Goal: Browse casually: Explore the website without a specific task or goal

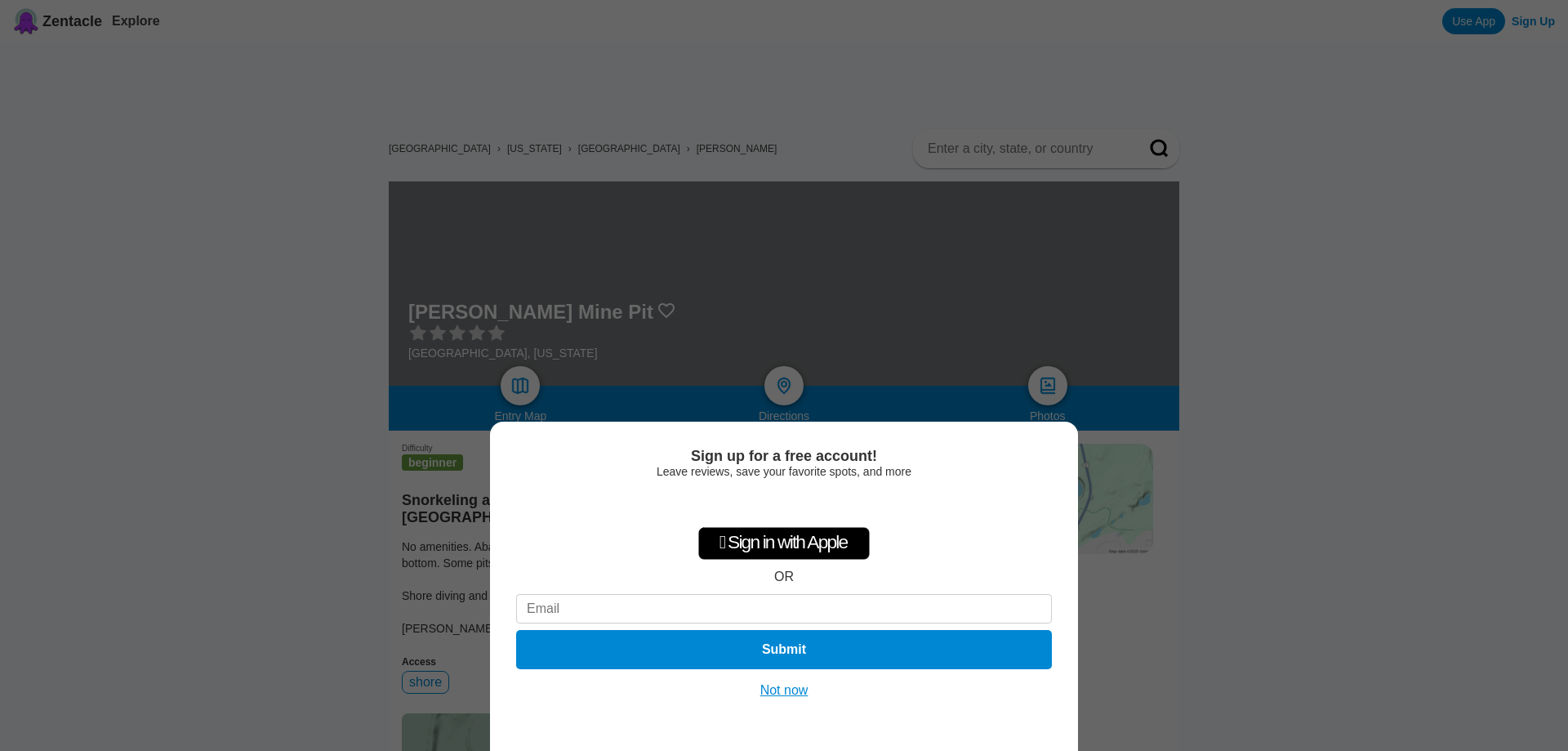
click at [789, 692] on button "Not now" at bounding box center [784, 690] width 58 height 16
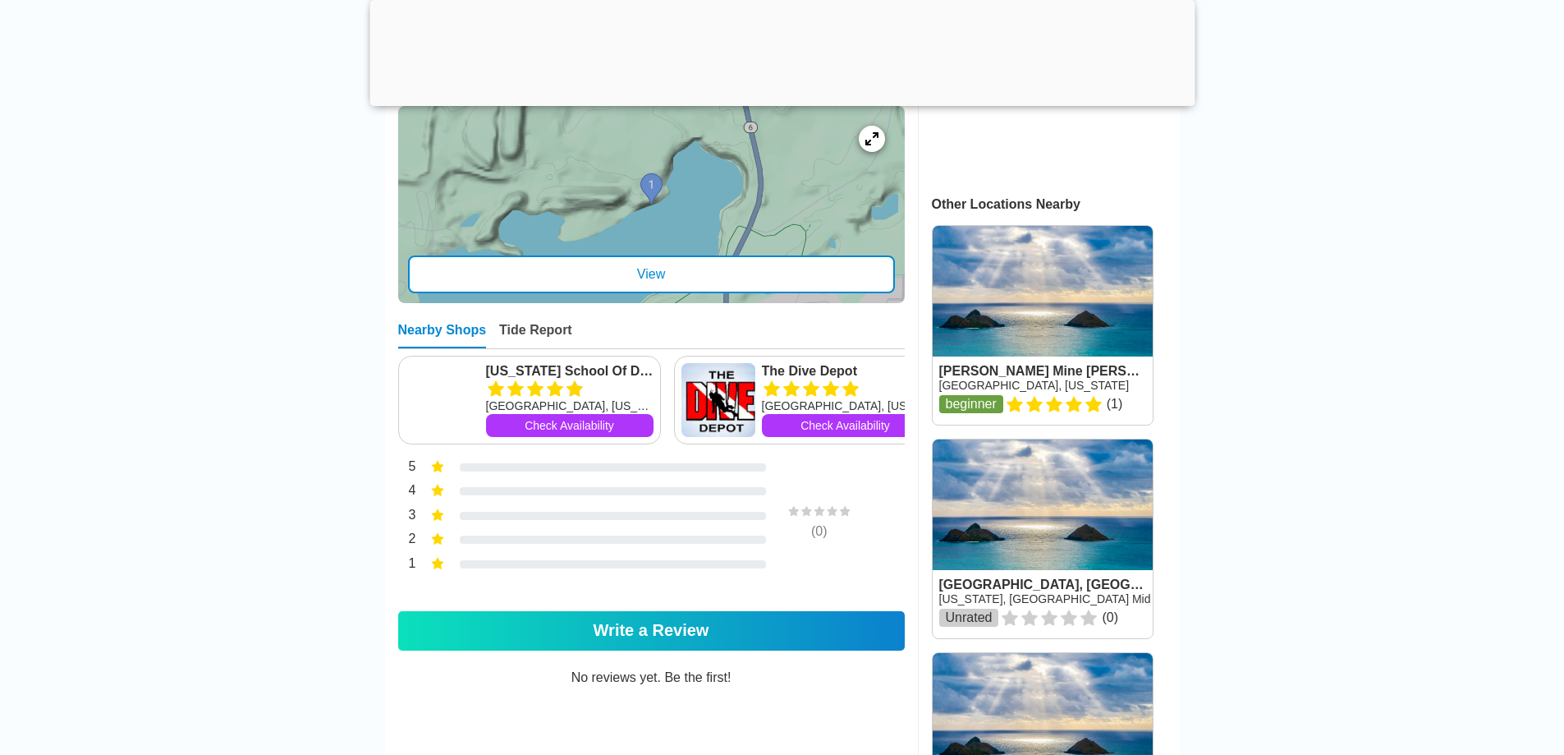
scroll to position [575, 0]
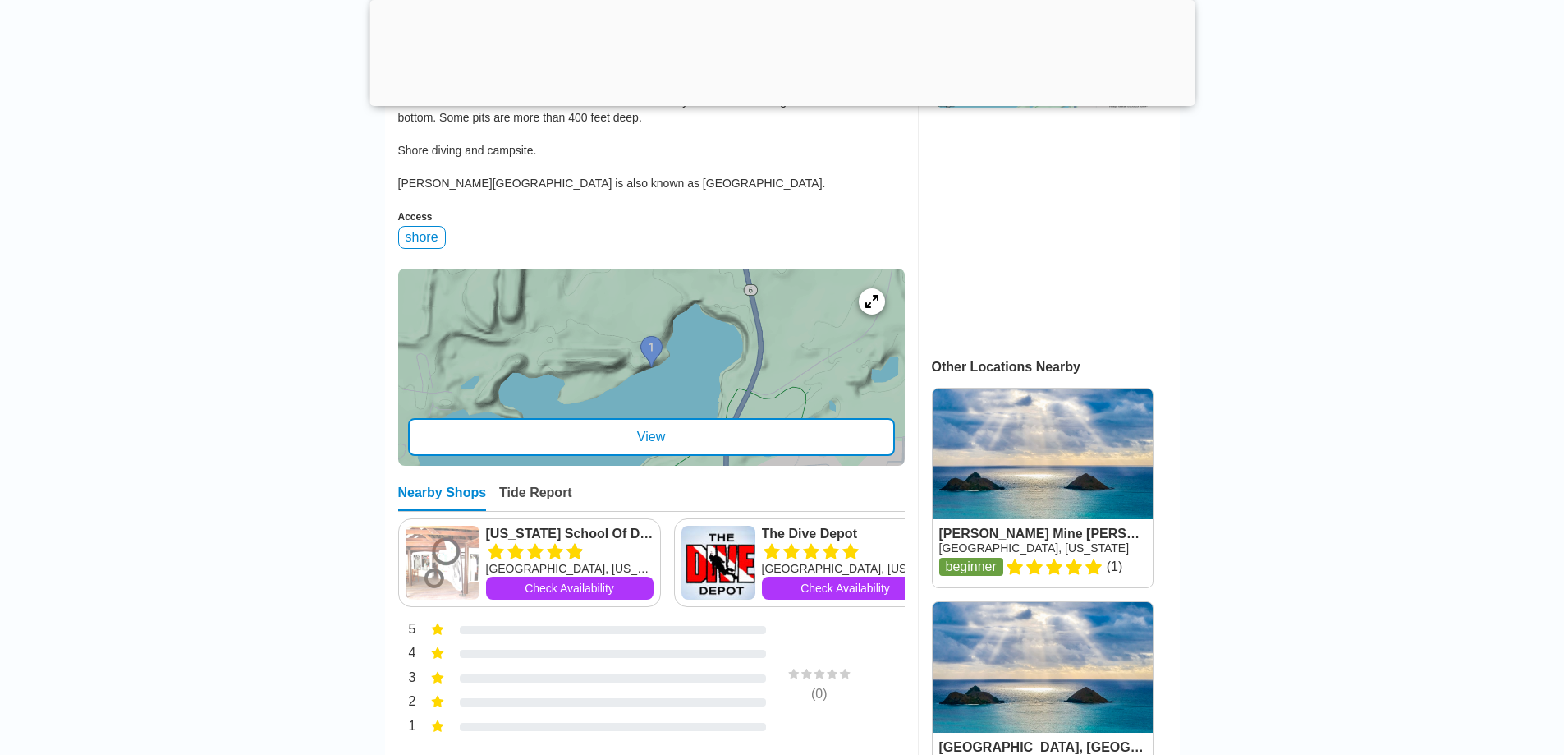
click at [700, 421] on div "View" at bounding box center [651, 437] width 487 height 38
click at [880, 301] on div at bounding box center [871, 301] width 31 height 31
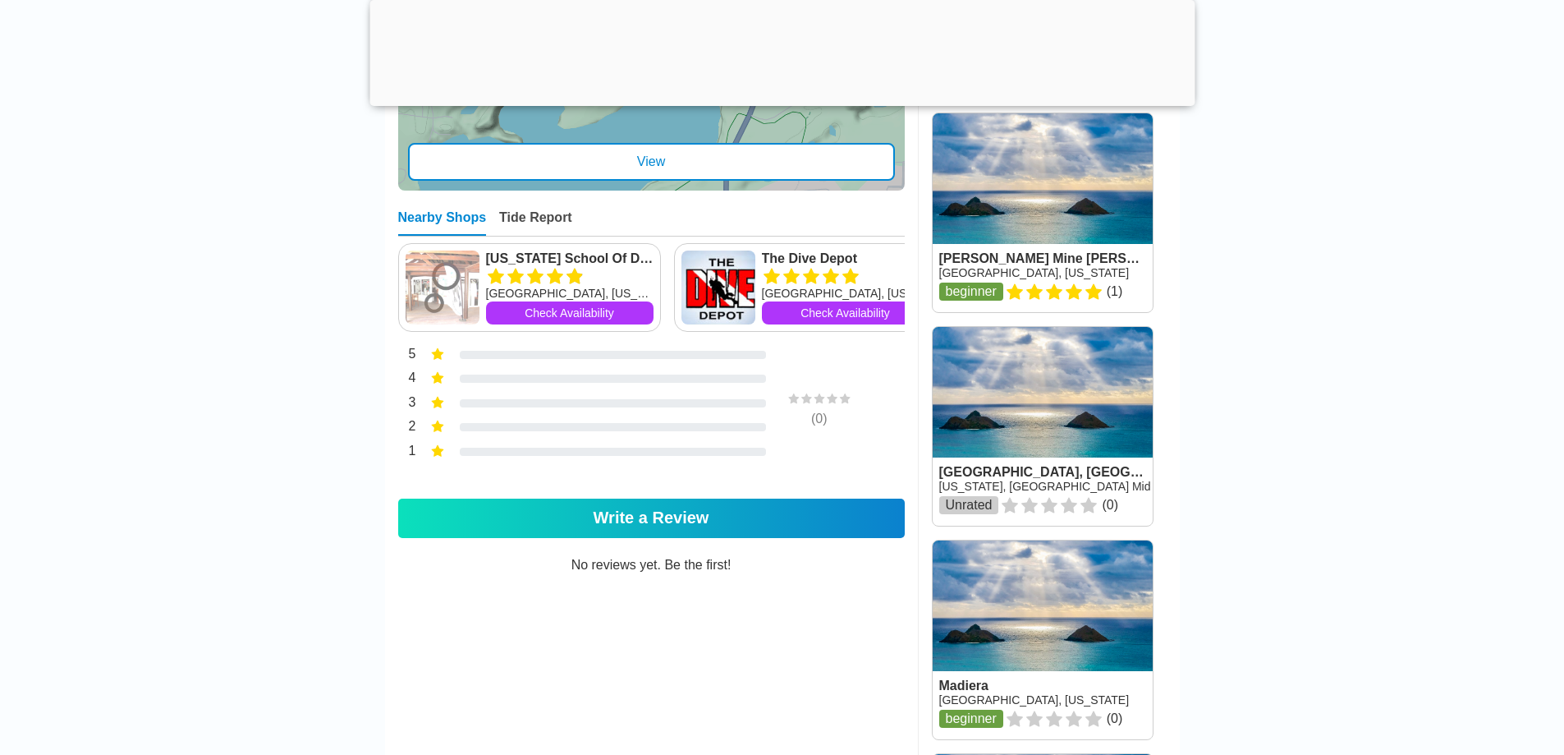
scroll to position [739, 0]
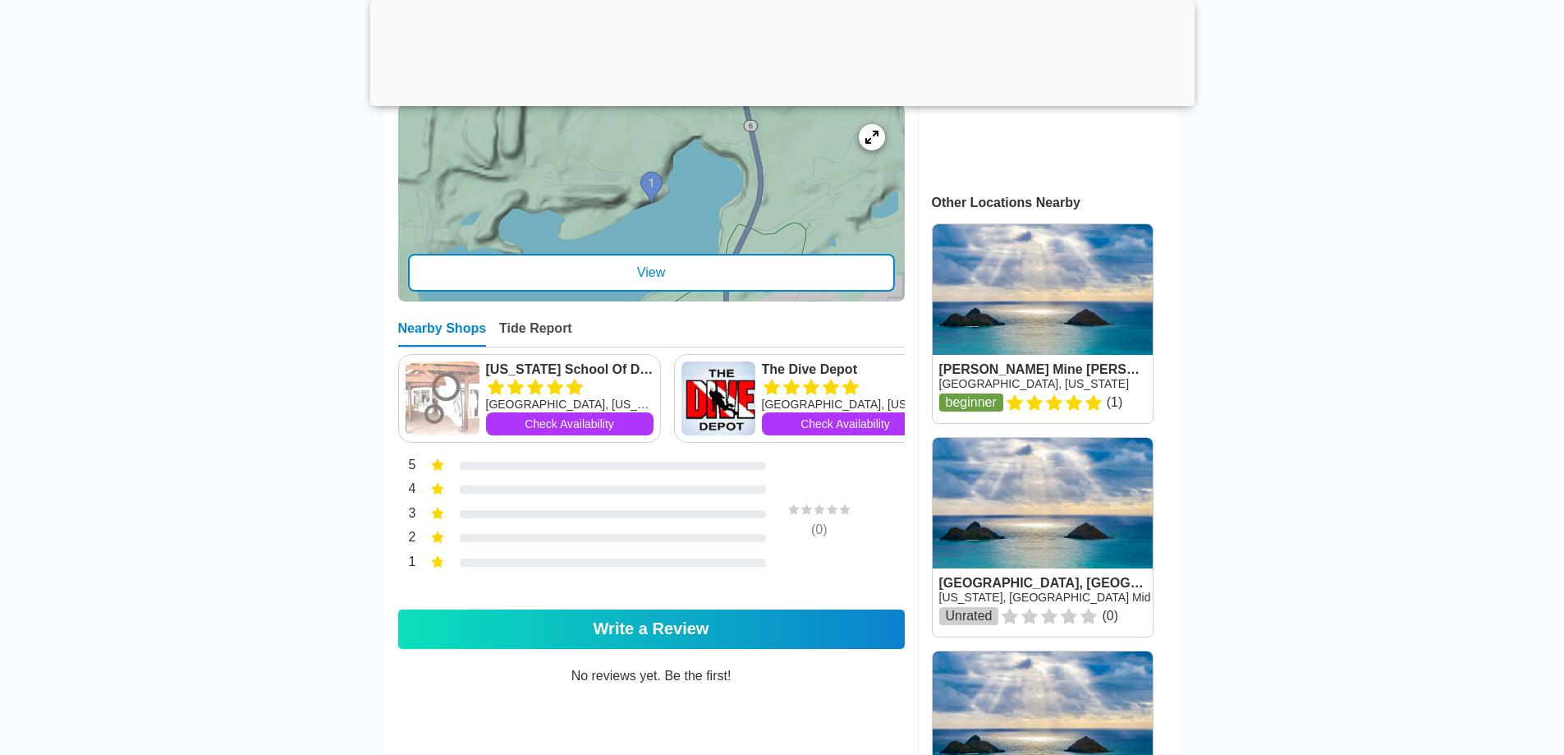
click at [758, 265] on div "View" at bounding box center [651, 273] width 487 height 38
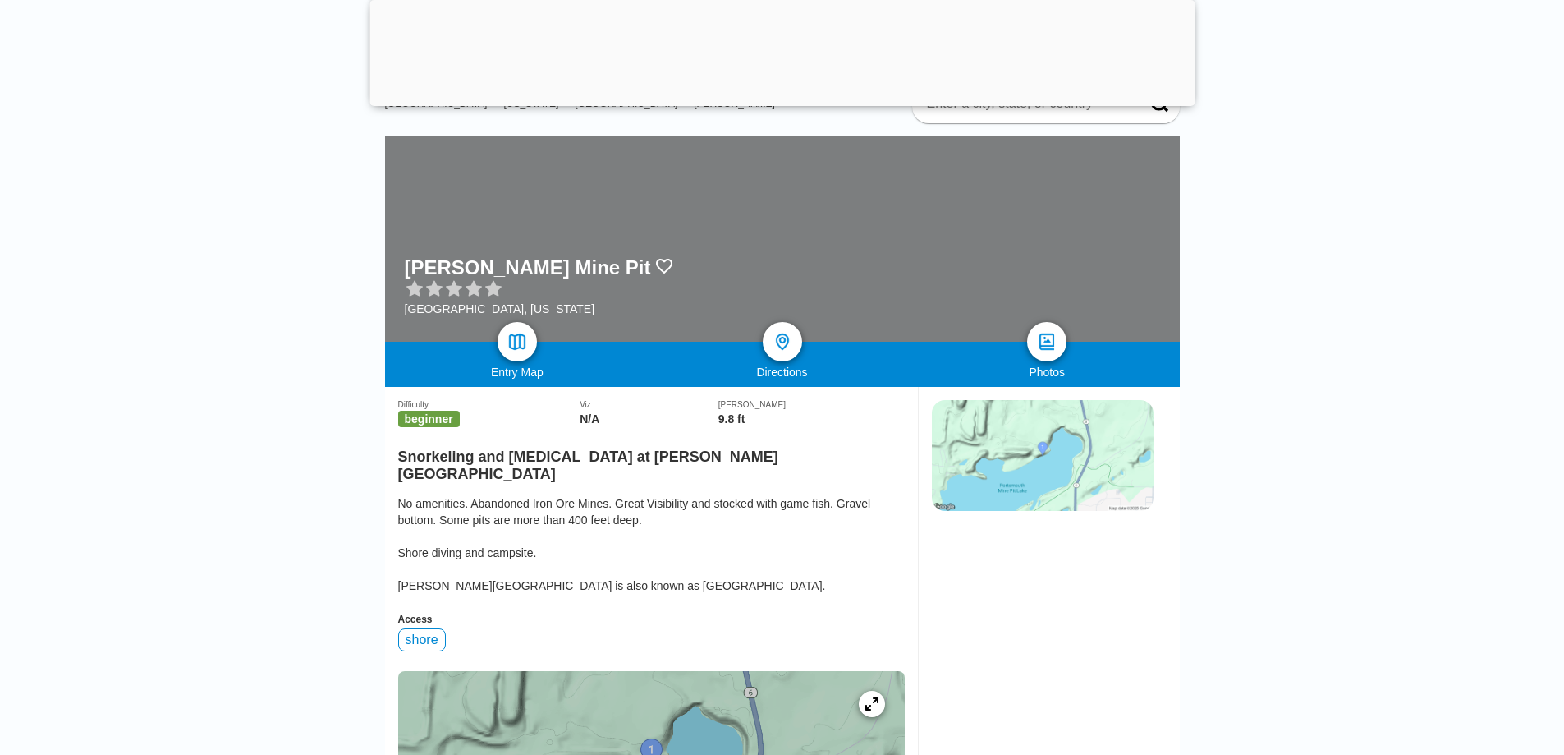
scroll to position [151, 0]
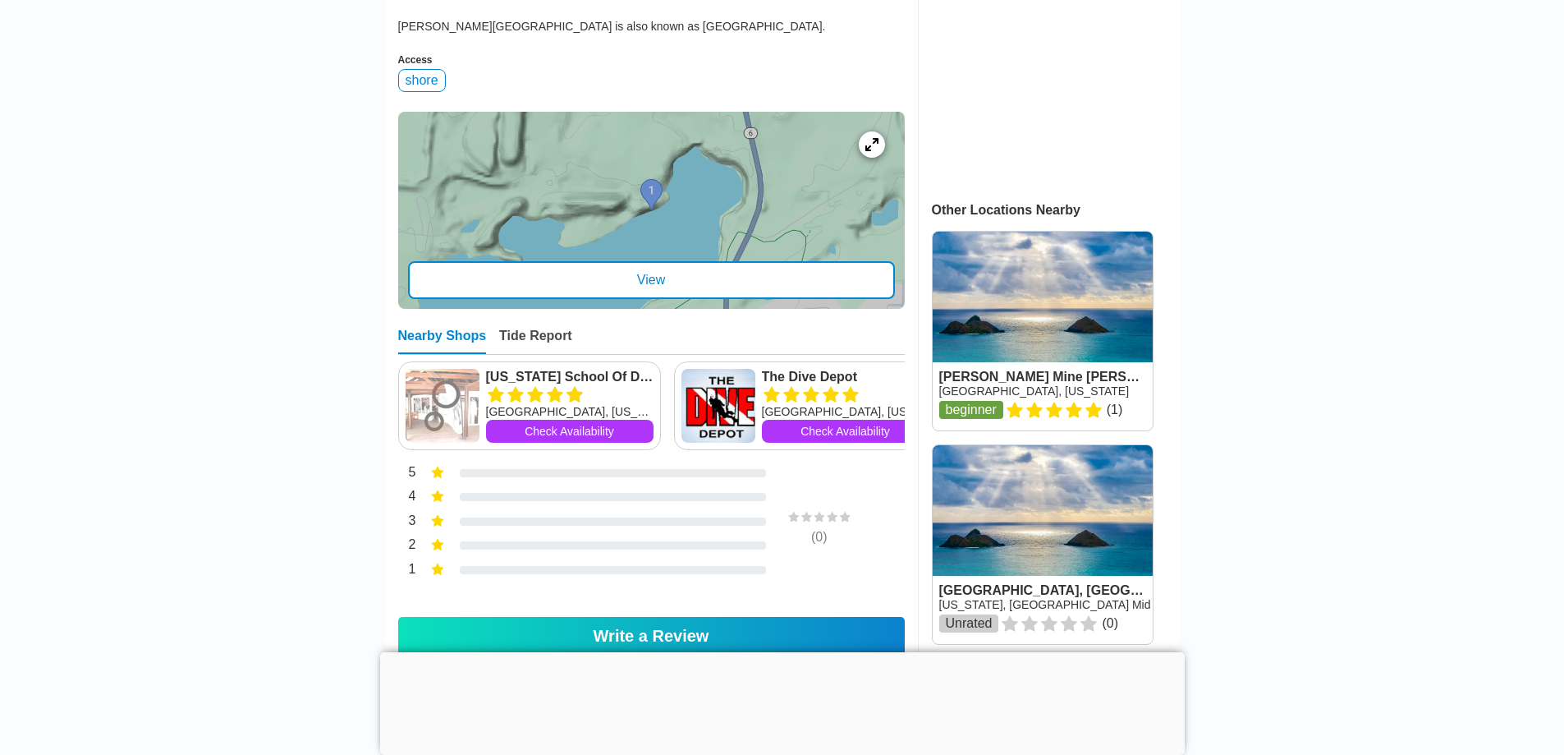
scroll to position [657, 0]
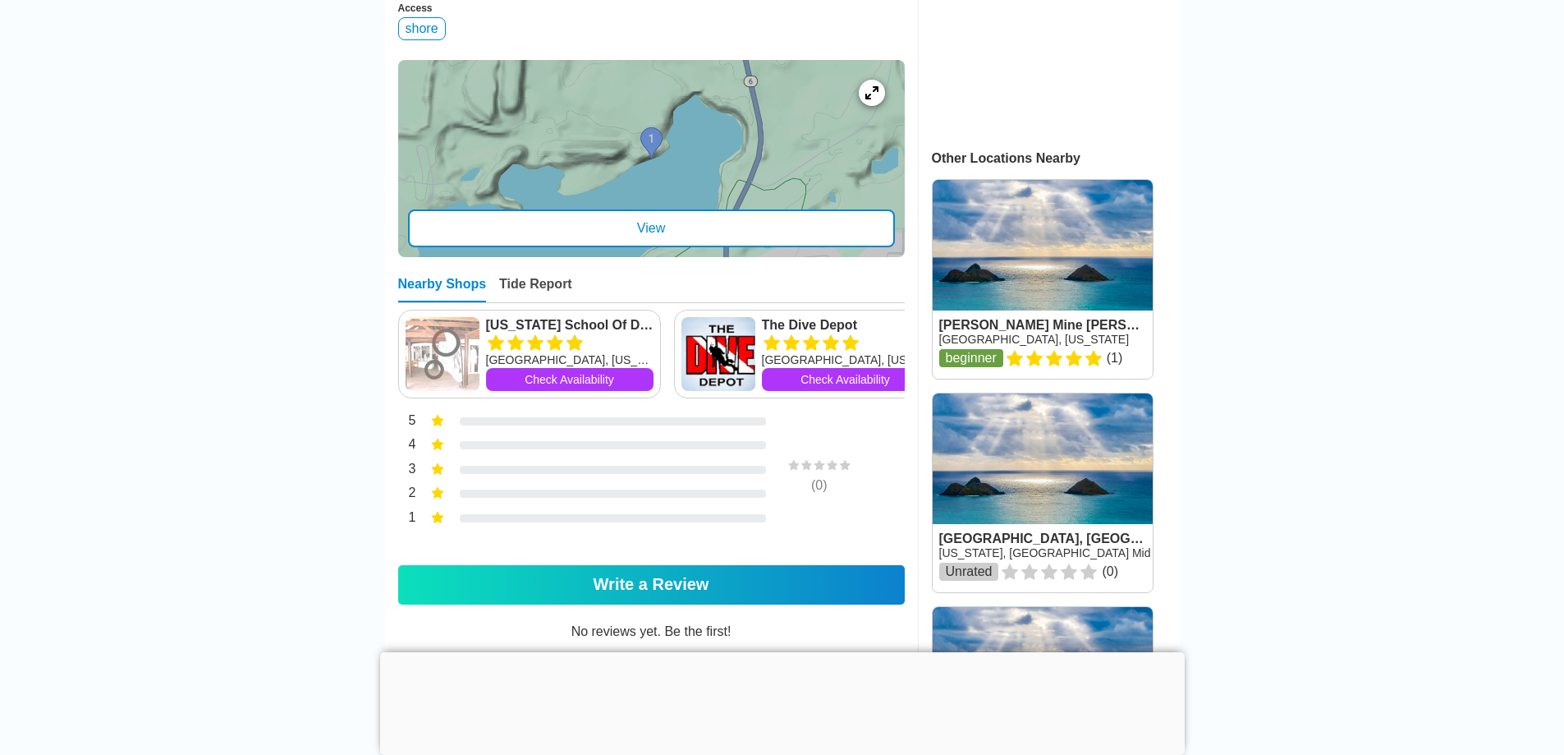
click at [810, 224] on div "View" at bounding box center [651, 228] width 487 height 38
